Goal: Transaction & Acquisition: Download file/media

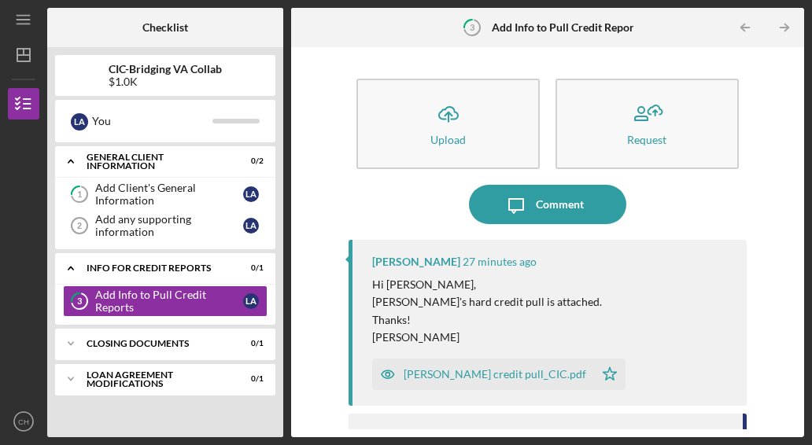
click at [547, 370] on div "[PERSON_NAME] credit pull_CIC.pdf" at bounding box center [495, 374] width 183 height 13
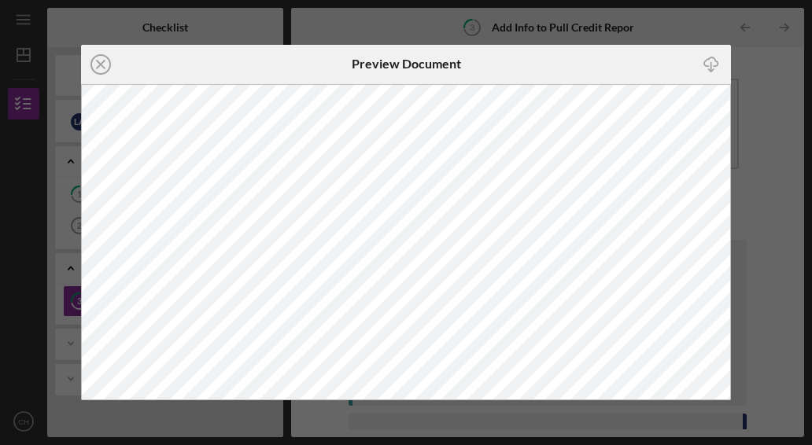
click at [710, 68] on line "button" at bounding box center [710, 66] width 0 height 9
